Goal: Information Seeking & Learning: Learn about a topic

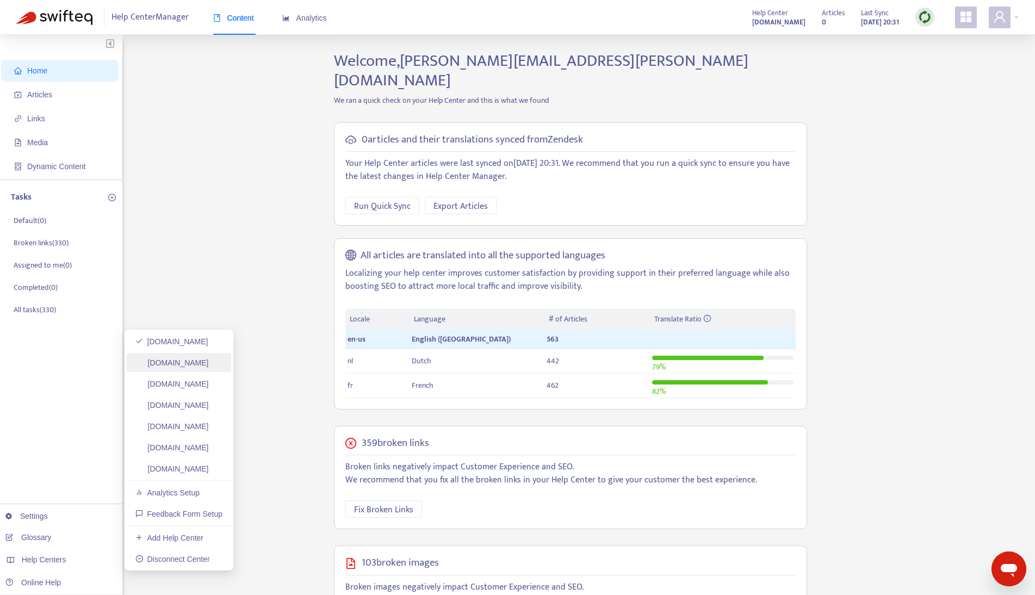
click at [192, 364] on link "[DOMAIN_NAME]" at bounding box center [171, 362] width 73 height 9
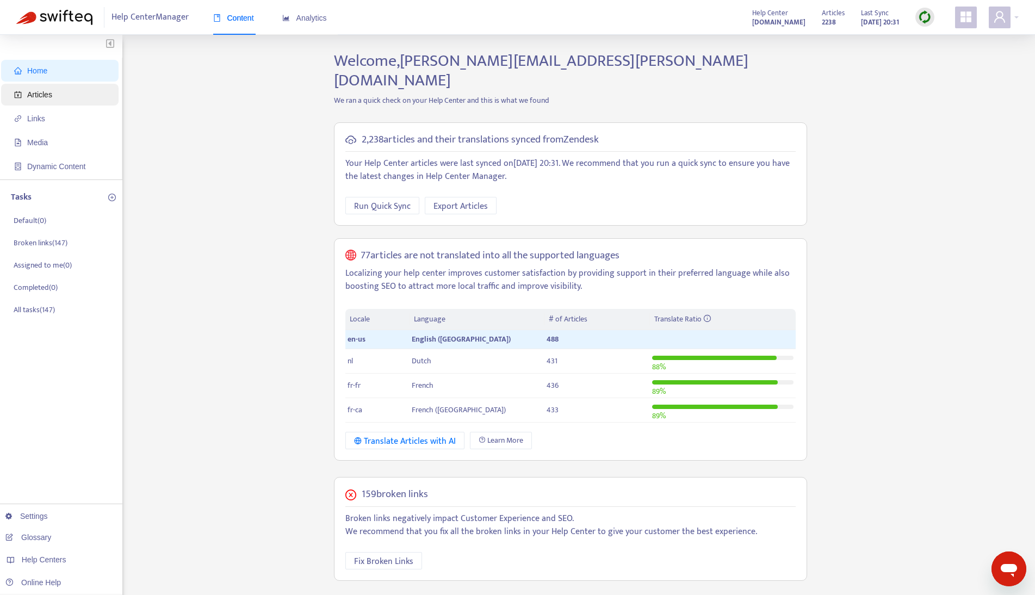
click at [76, 89] on span "Articles" at bounding box center [62, 95] width 96 height 22
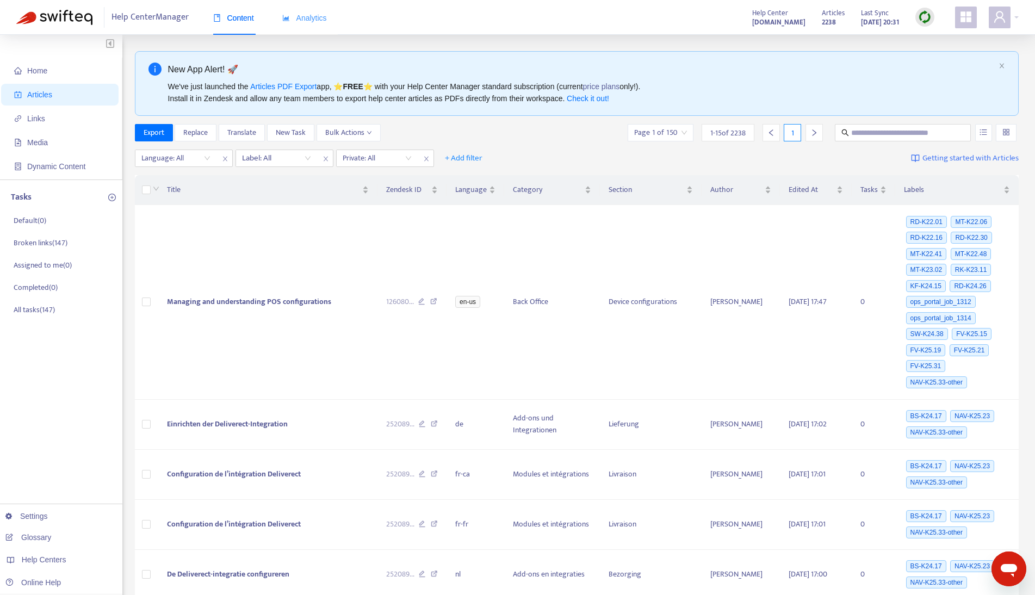
click at [294, 28] on div "Analytics" at bounding box center [304, 18] width 45 height 33
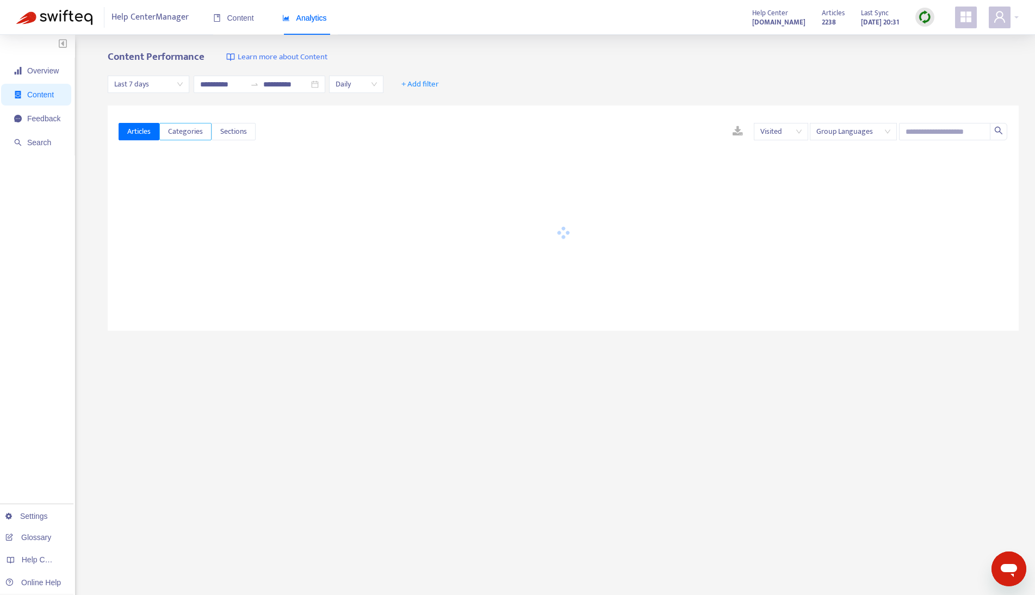
click at [173, 126] on span "Categories" at bounding box center [185, 132] width 35 height 12
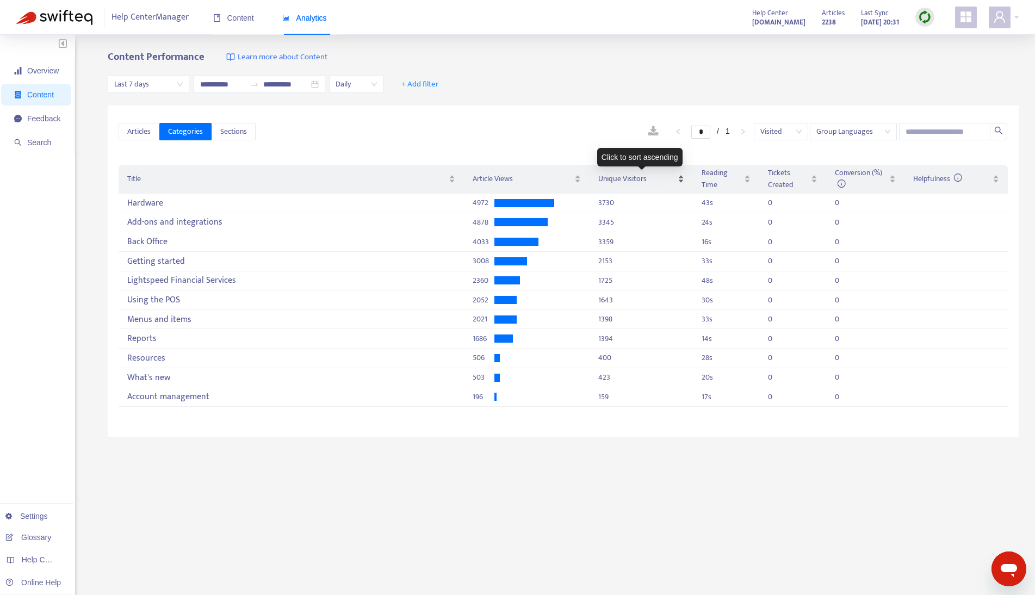
click at [680, 177] on div "Unique Visitors" at bounding box center [641, 179] width 86 height 12
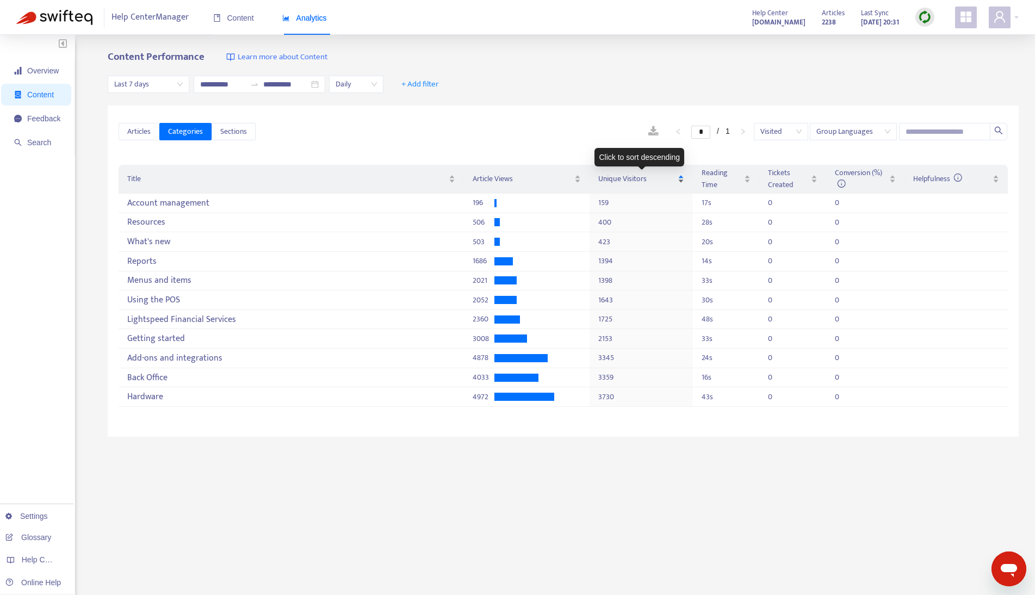
click at [680, 177] on div "Unique Visitors" at bounding box center [641, 179] width 86 height 12
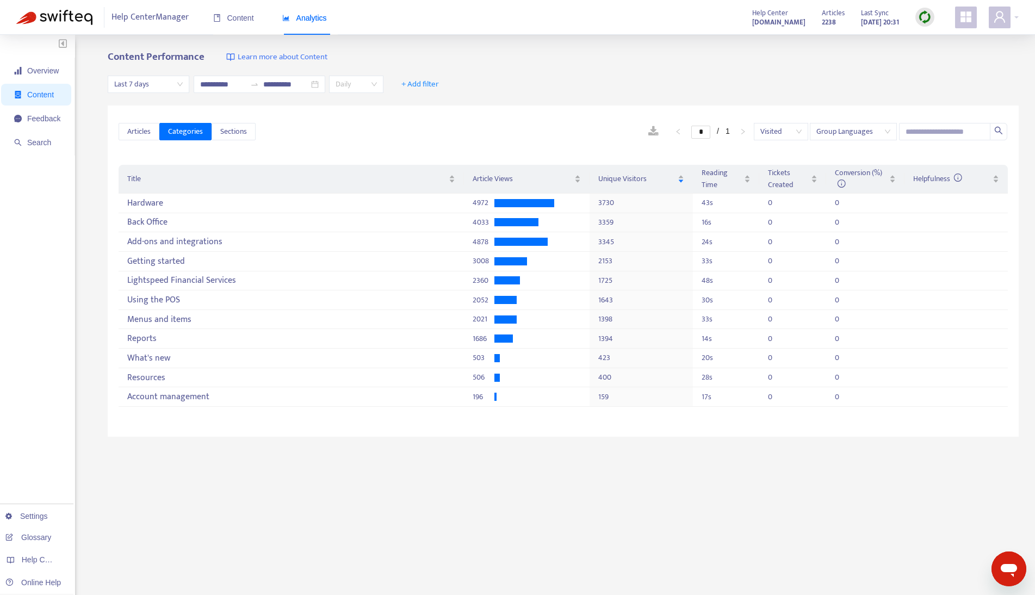
click at [348, 84] on span "Daily" at bounding box center [356, 84] width 41 height 16
click at [143, 83] on span "Last 7 days" at bounding box center [148, 84] width 69 height 16
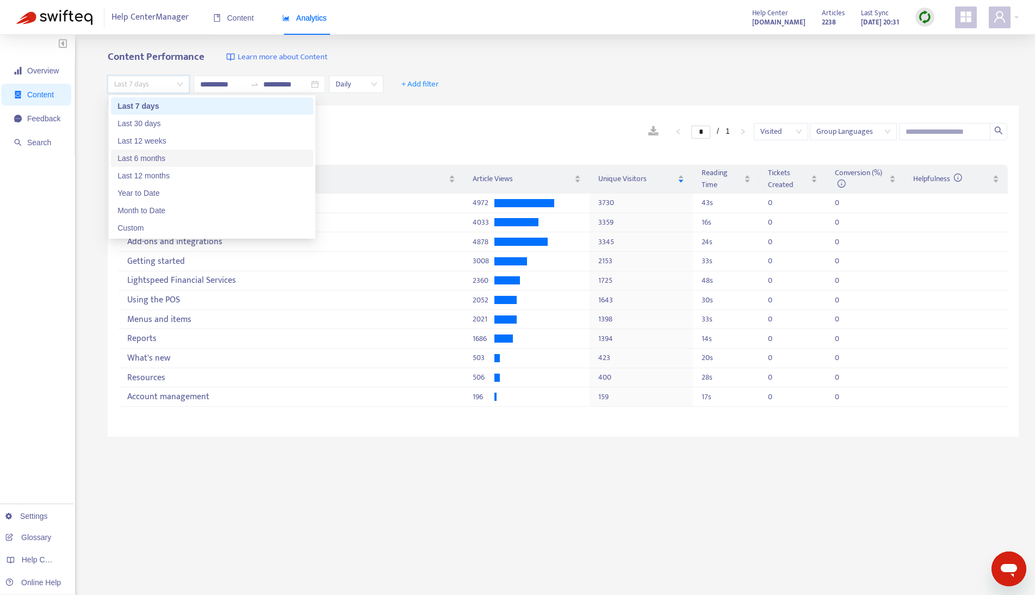
click at [146, 159] on div "Last 6 months" at bounding box center [211, 158] width 189 height 12
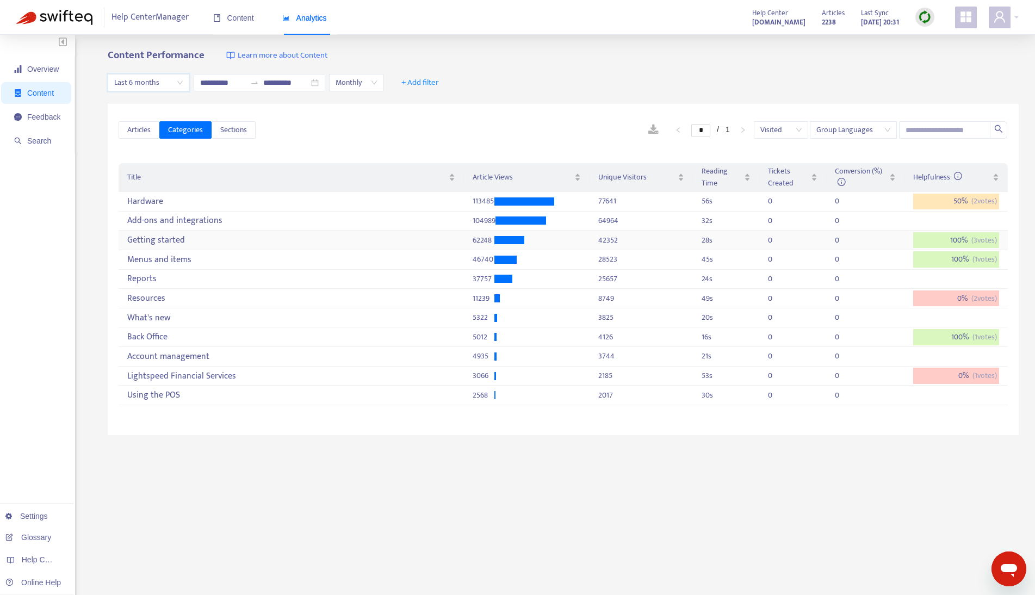
scroll to position [3, 0]
click at [345, 80] on span "Monthly" at bounding box center [356, 81] width 41 height 16
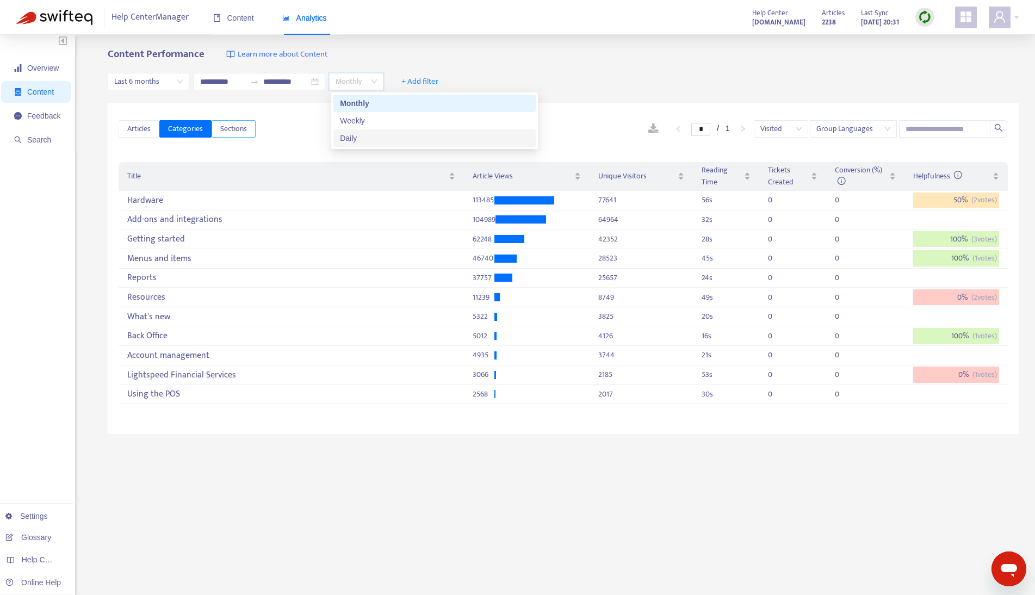
scroll to position [2, 0]
click at [170, 84] on span "Last 6 months" at bounding box center [148, 82] width 69 height 16
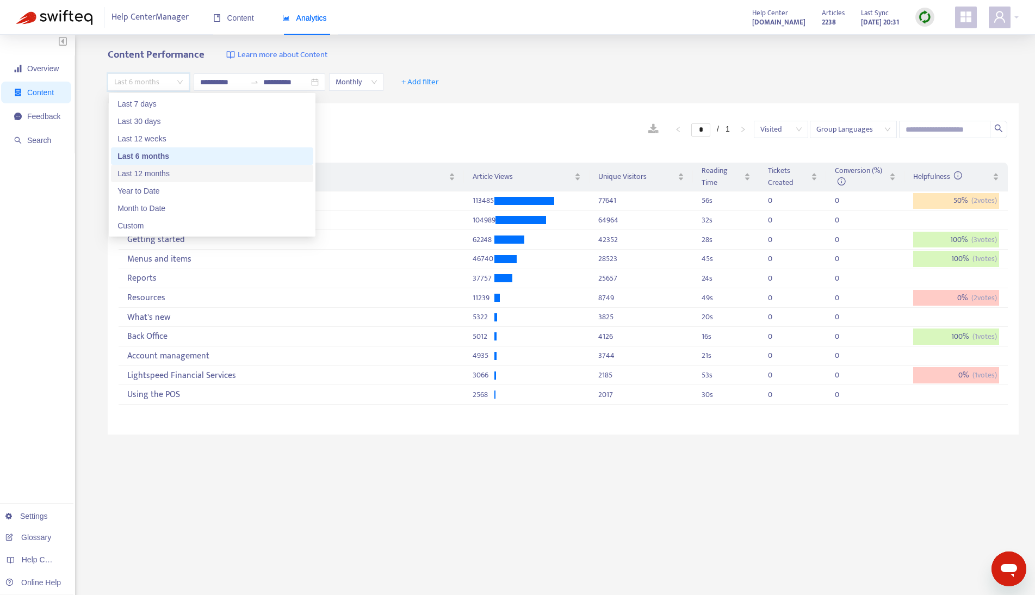
click at [160, 176] on div "Last 12 months" at bounding box center [211, 174] width 189 height 12
type input "**********"
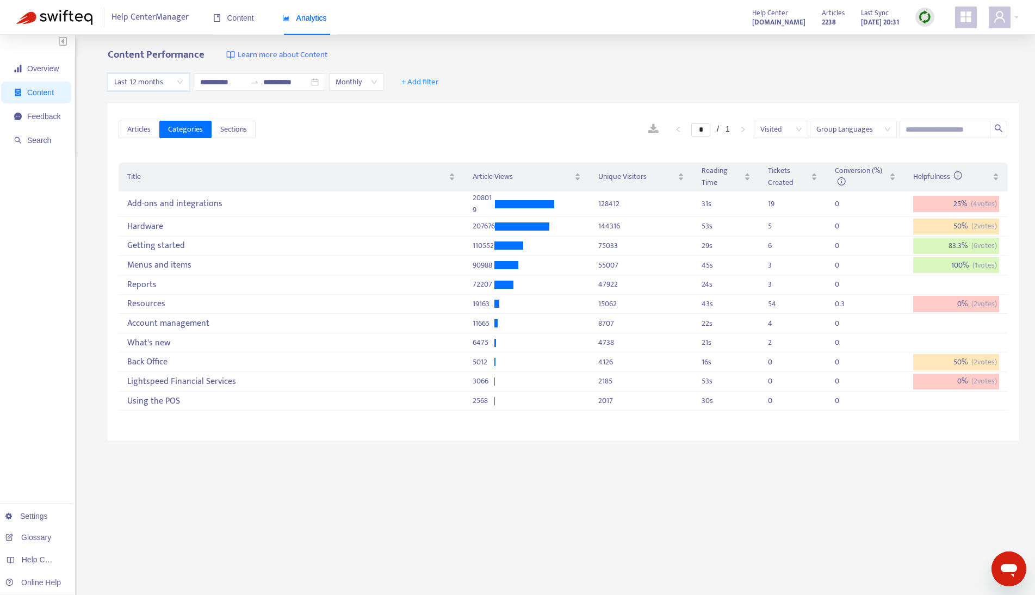
click at [360, 85] on span "Monthly" at bounding box center [356, 82] width 41 height 16
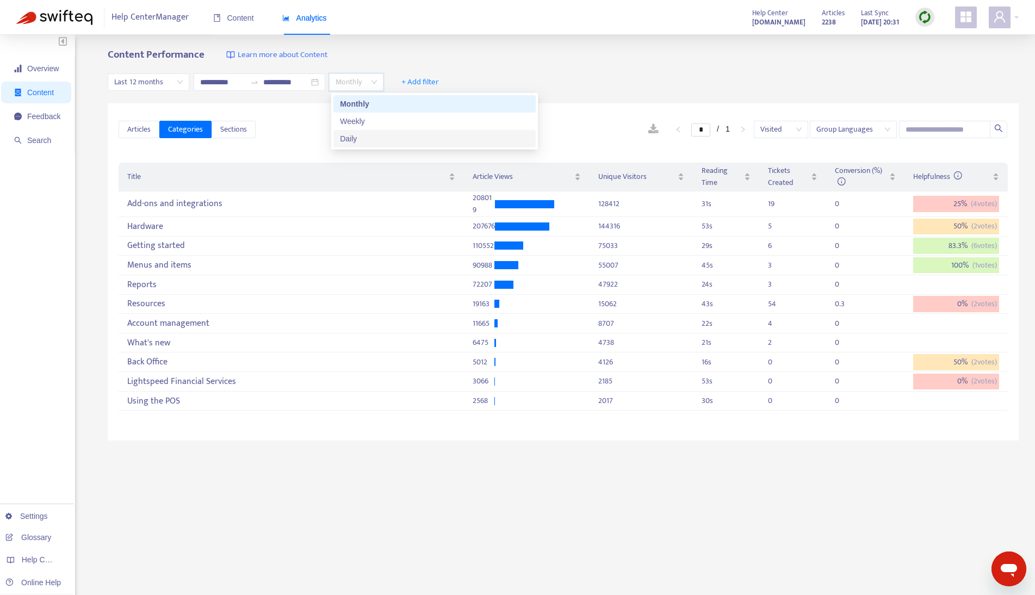
click at [346, 141] on div "Daily" at bounding box center [434, 139] width 189 height 12
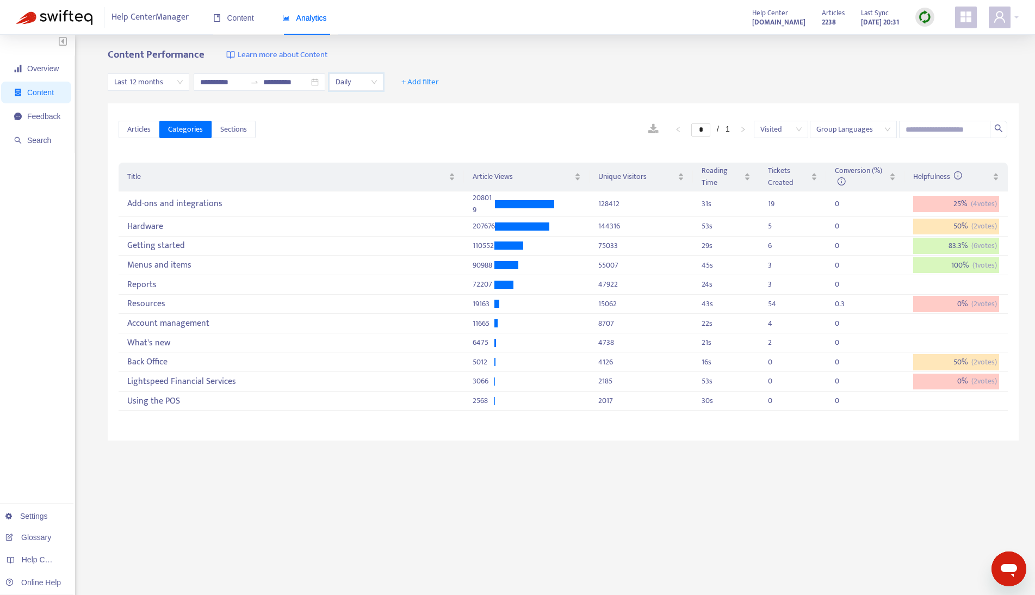
click at [363, 79] on span "Daily" at bounding box center [356, 82] width 41 height 16
click at [355, 109] on div "Monthly" at bounding box center [434, 104] width 189 height 12
click at [950, 176] on span "Helpfulness" at bounding box center [937, 176] width 49 height 13
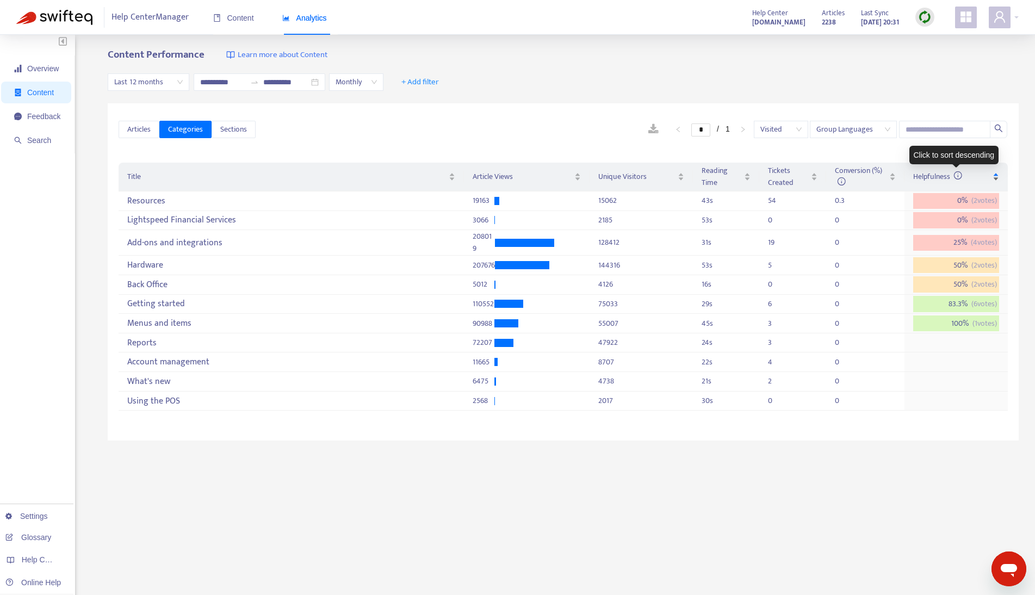
click at [950, 176] on span "Helpfulness" at bounding box center [937, 176] width 49 height 13
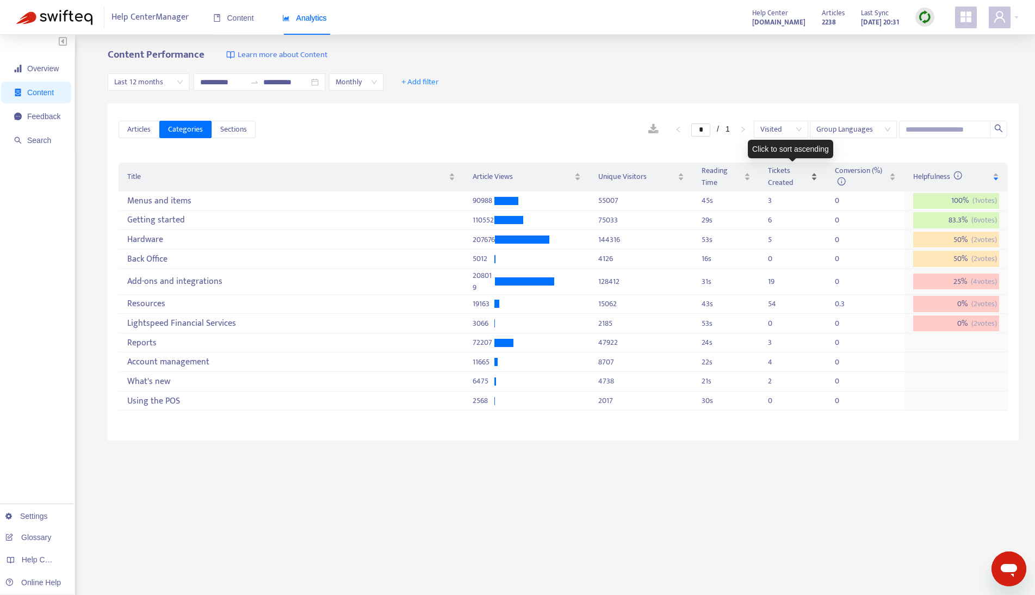
click at [793, 178] on span "Tickets Created" at bounding box center [788, 177] width 41 height 24
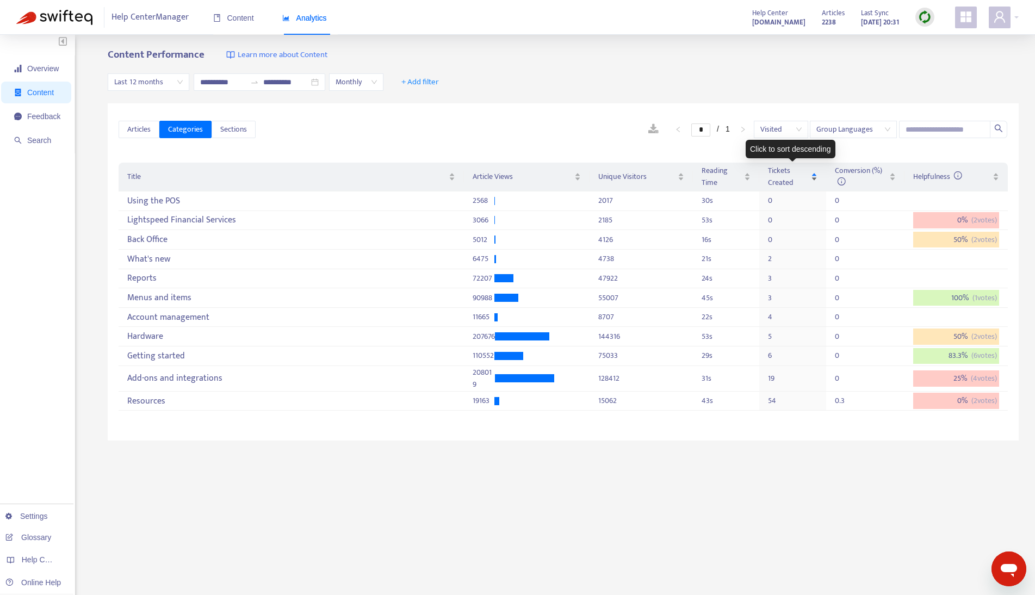
click at [793, 178] on span "Tickets Created" at bounding box center [788, 177] width 41 height 24
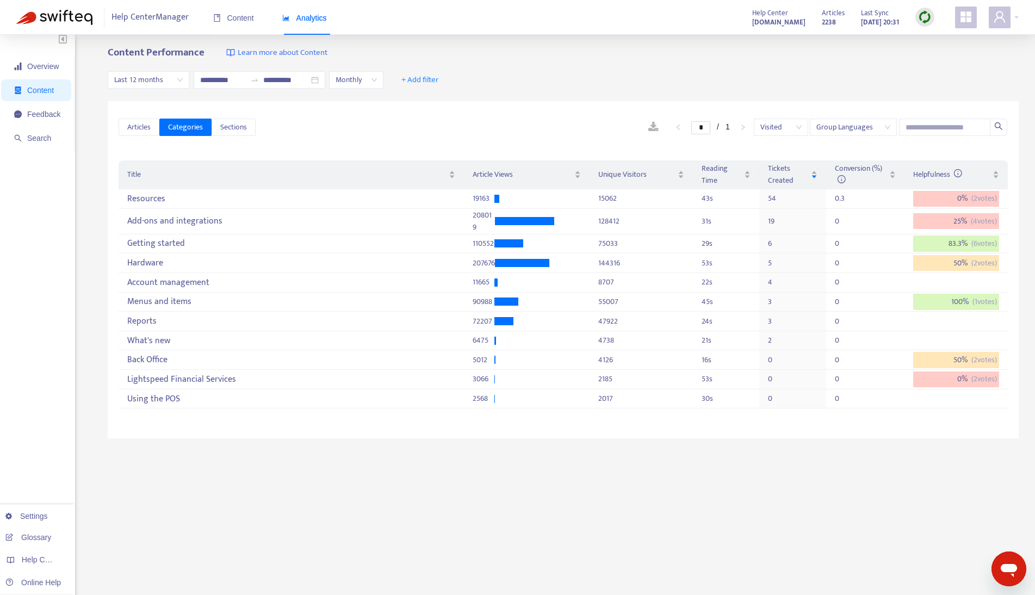
scroll to position [3, 0]
click at [160, 245] on div "Getting started" at bounding box center [291, 245] width 328 height 18
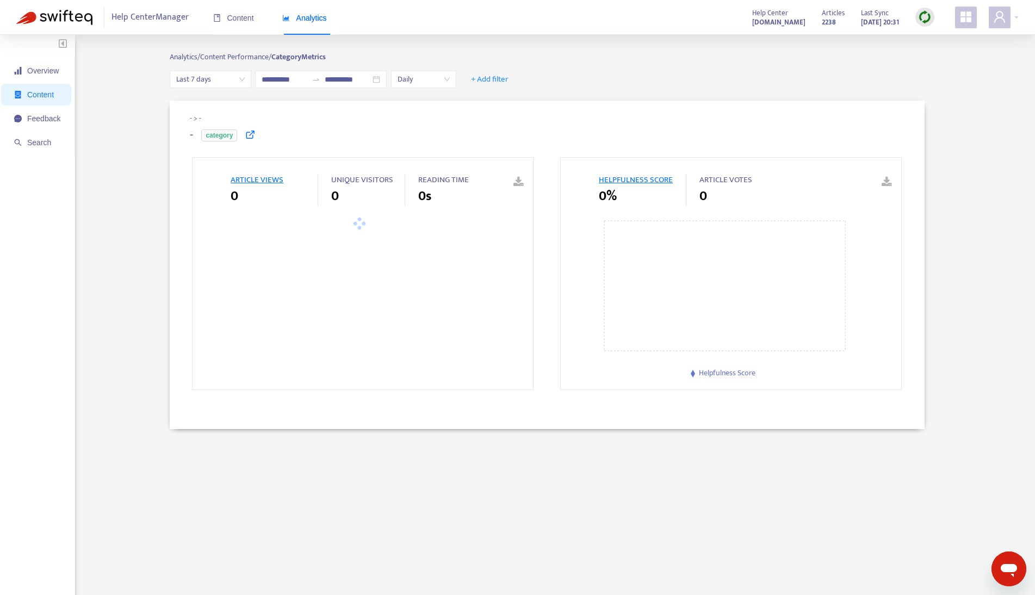
type input "**********"
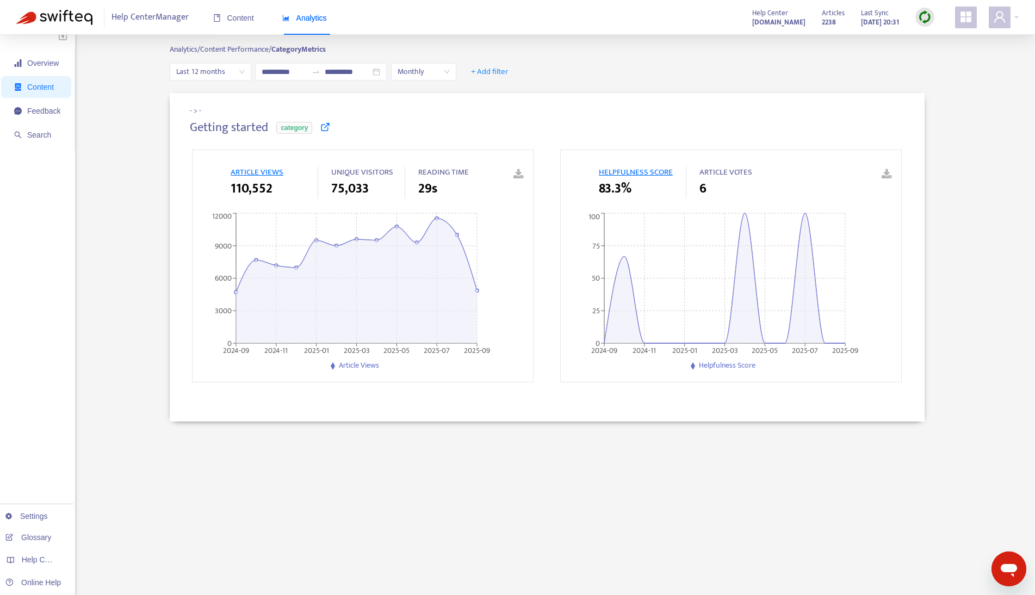
scroll to position [10, 0]
